Goal: Task Accomplishment & Management: Complete application form

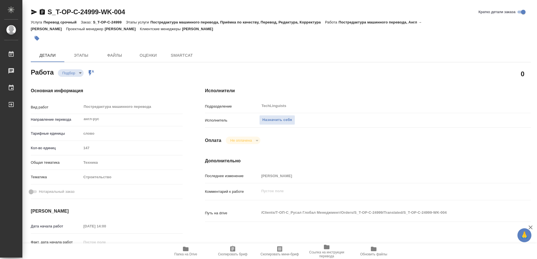
type textarea "x"
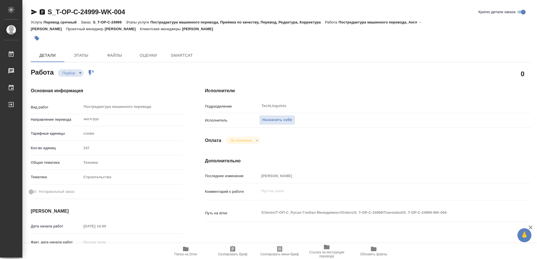
type textarea "x"
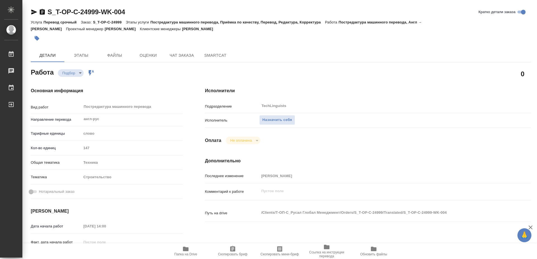
type textarea "x"
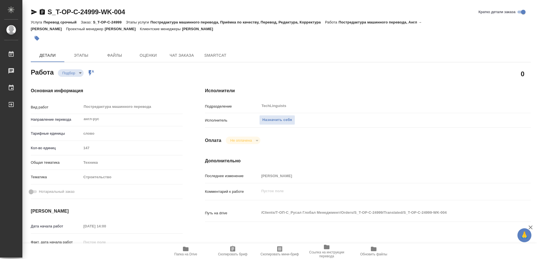
type textarea "x"
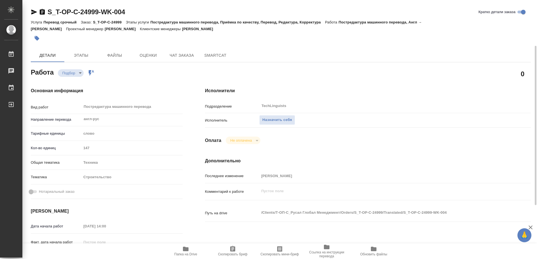
scroll to position [29, 0]
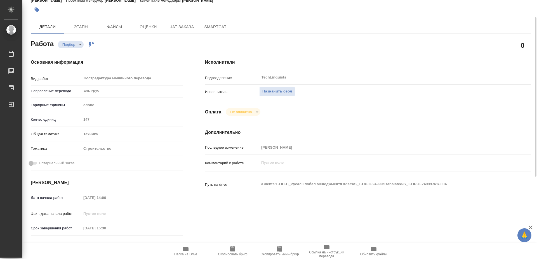
click at [182, 252] on span "Папка на Drive" at bounding box center [186, 251] width 40 height 11
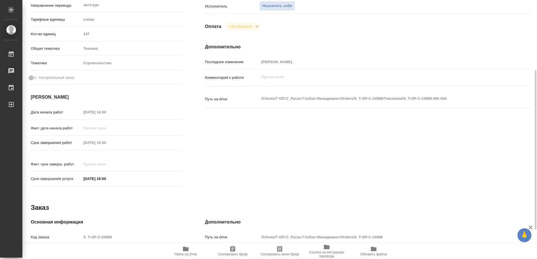
click at [188, 254] on span "Папка на Drive" at bounding box center [185, 255] width 23 height 4
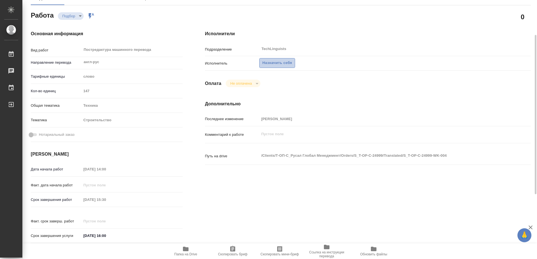
click at [285, 60] on span "Назначить себя" at bounding box center [277, 63] width 30 height 6
type textarea "x"
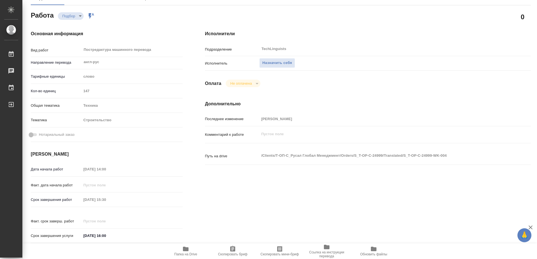
type textarea "x"
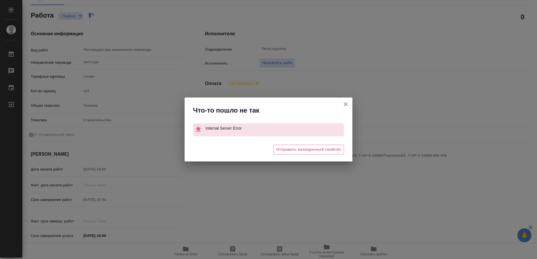
click at [339, 38] on div "Что-то пошло не так Internal Server Error 😒 Отправить нахмуренный смайлик" at bounding box center [268, 129] width 537 height 259
click at [347, 104] on icon "button" at bounding box center [346, 104] width 4 height 4
type textarea "x"
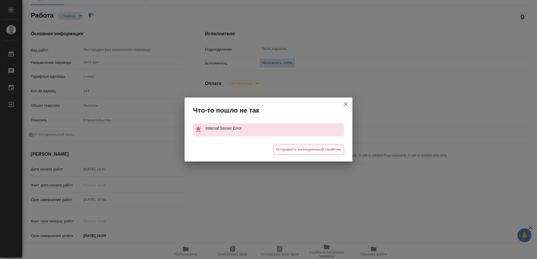
type textarea "x"
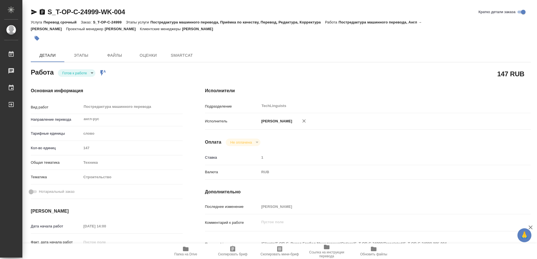
type textarea "x"
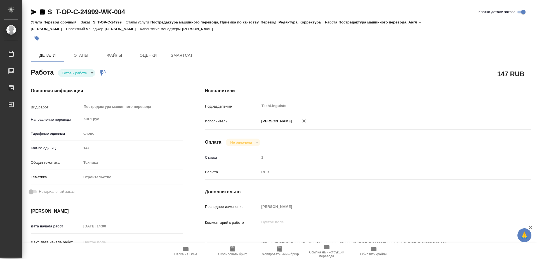
type textarea "x"
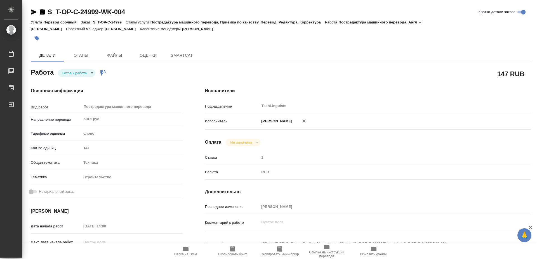
type textarea "x"
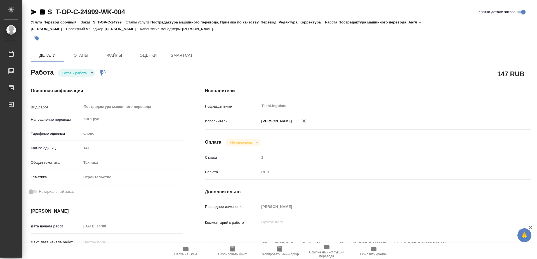
type textarea "x"
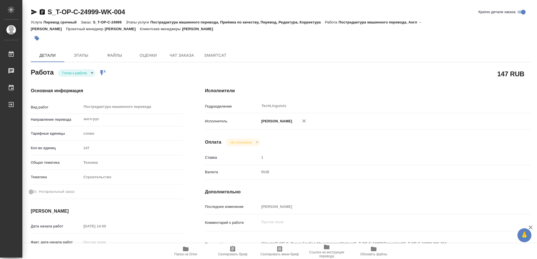
type textarea "x"
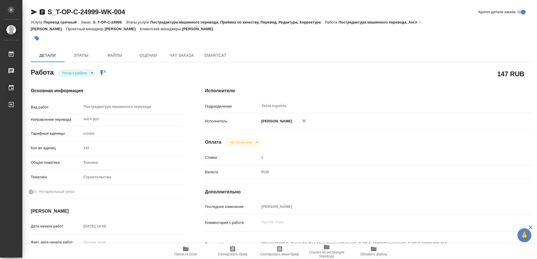
type textarea "x"
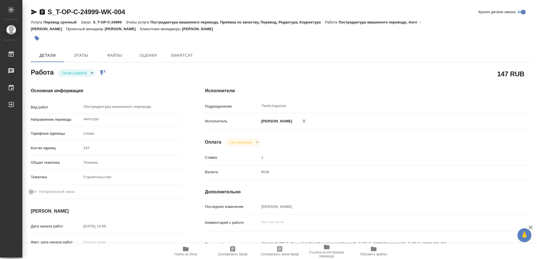
type textarea "x"
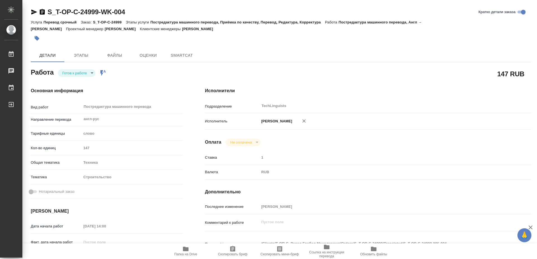
type textarea "x"
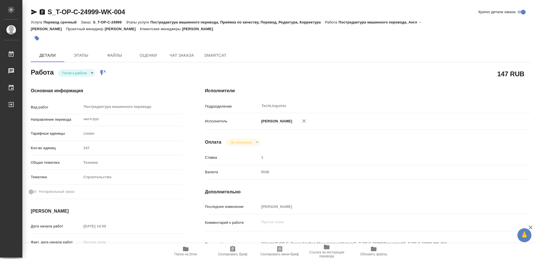
type textarea "x"
